Goal: Information Seeking & Learning: Find specific page/section

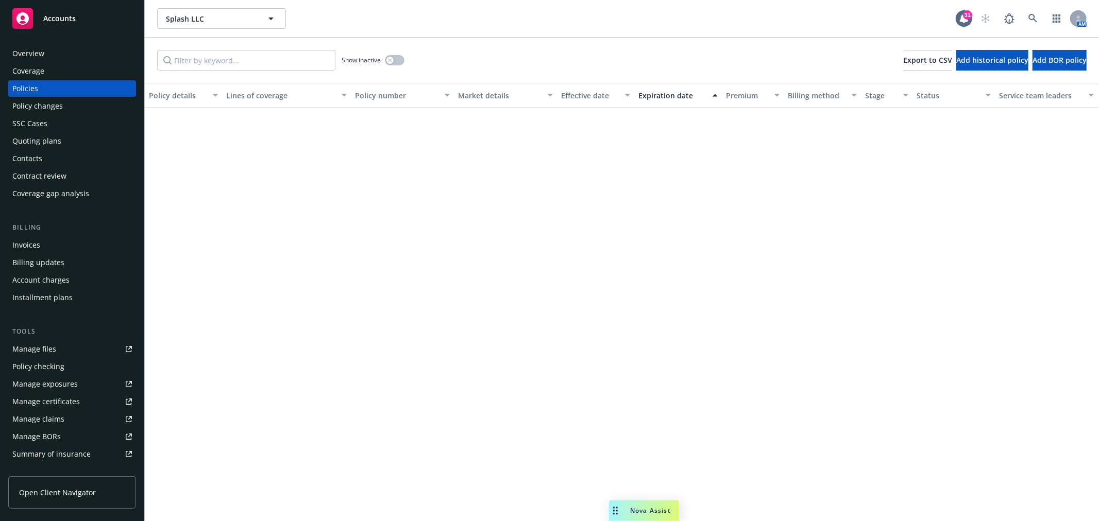
scroll to position [6099, 0]
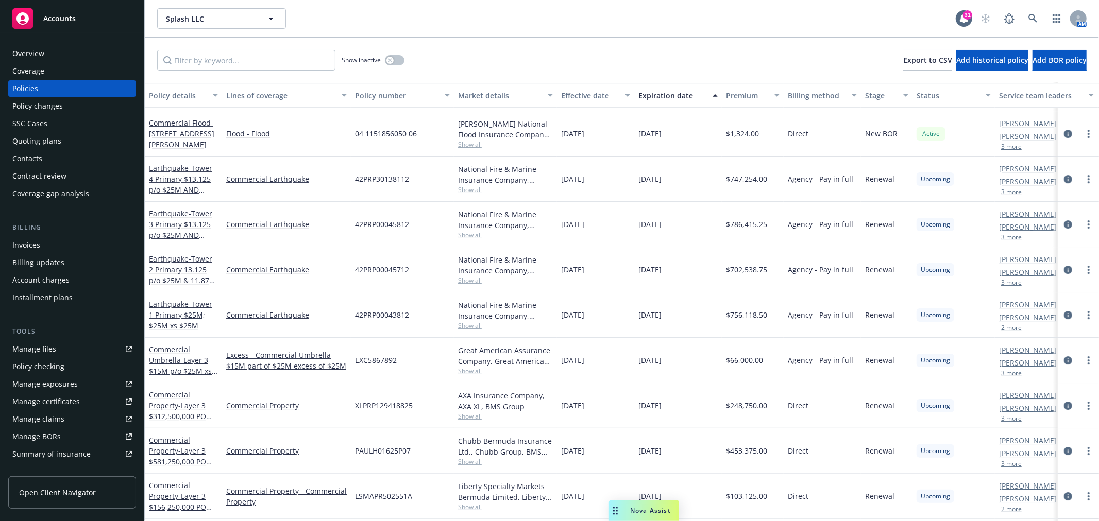
click at [625, 15] on div "Splash LLC Splash LLC" at bounding box center [556, 18] width 798 height 21
click at [271, 57] on input "Filter by keyword..." at bounding box center [246, 60] width 178 height 21
type input "tower 1"
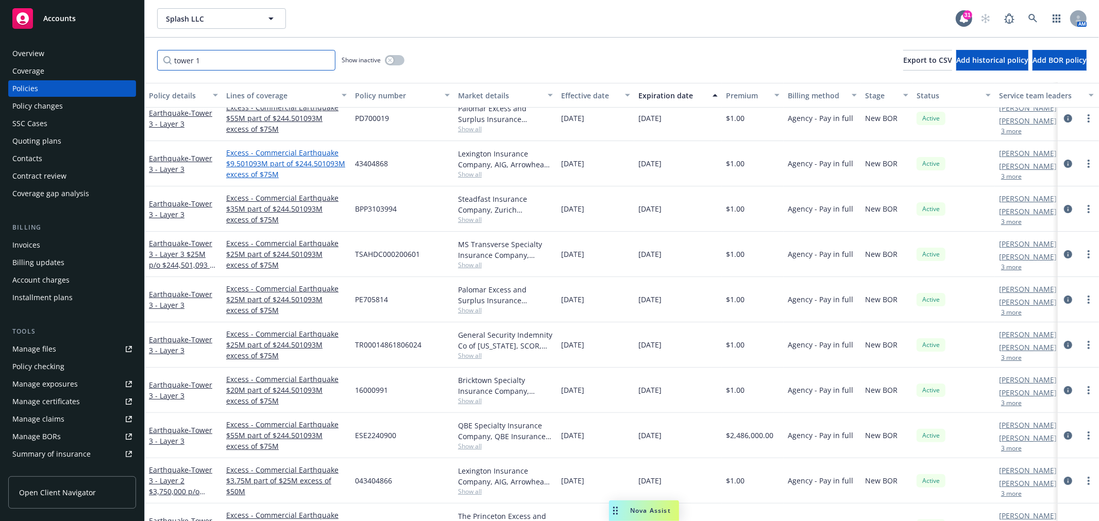
scroll to position [0, 0]
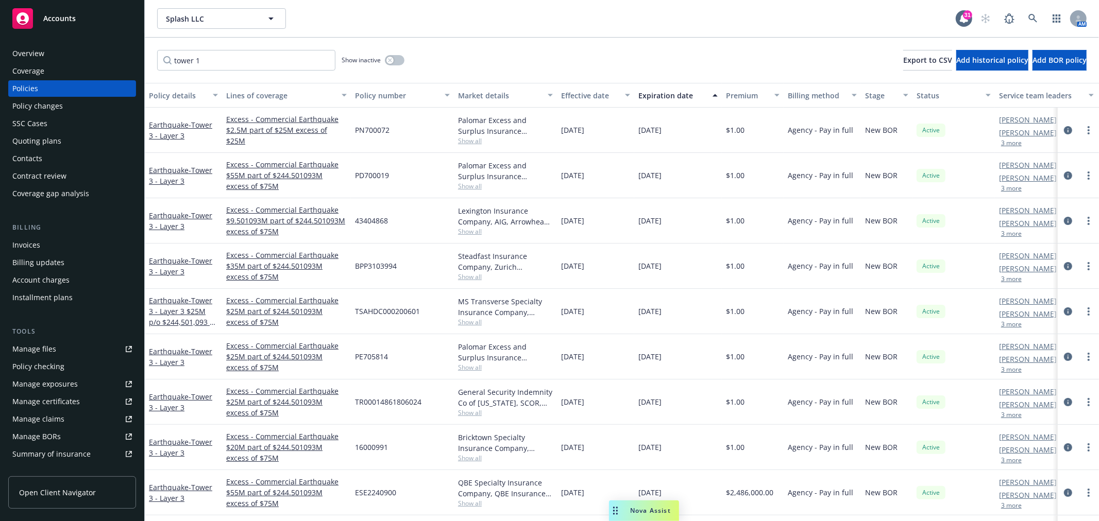
click at [186, 94] on div "Policy details" at bounding box center [178, 95] width 58 height 11
